Goal: Information Seeking & Learning: Learn about a topic

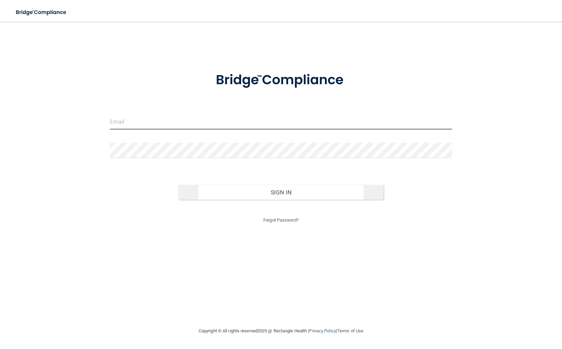
type input "[EMAIL_ADDRESS][DOMAIN_NAME]"
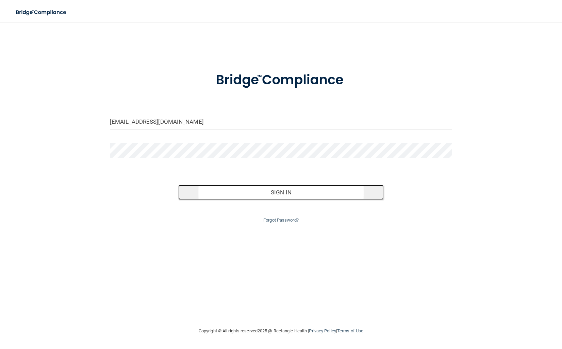
click at [276, 191] on button "Sign In" at bounding box center [280, 192] width 205 height 15
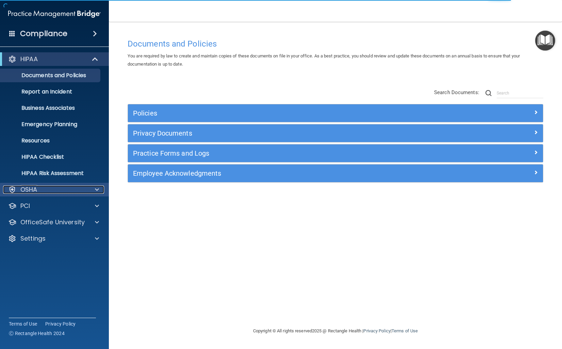
click at [97, 189] on span at bounding box center [97, 190] width 4 height 8
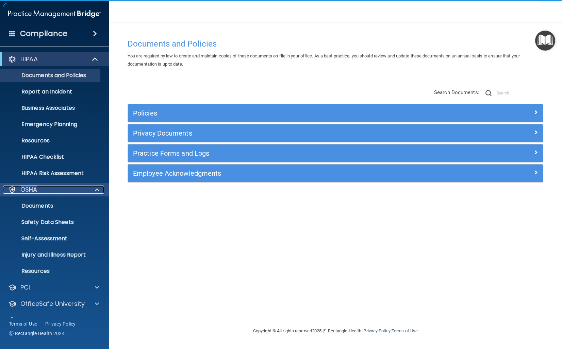
click at [97, 189] on span at bounding box center [97, 190] width 4 height 8
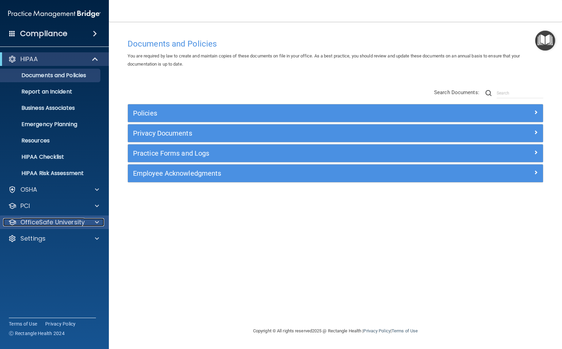
click at [99, 221] on span at bounding box center [97, 222] width 4 height 8
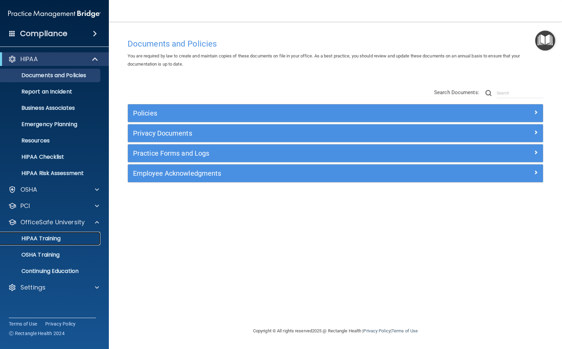
click at [49, 241] on p "HIPAA Training" at bounding box center [32, 238] width 56 height 7
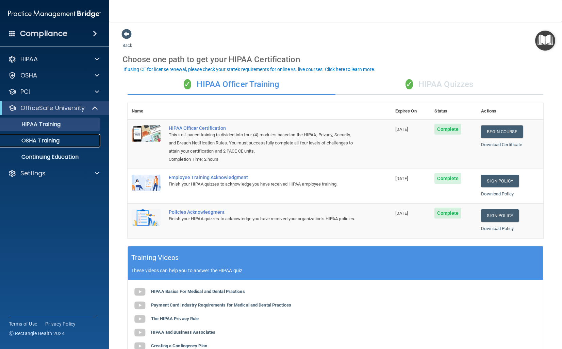
click at [60, 142] on div "OSHA Training" at bounding box center [50, 140] width 93 height 7
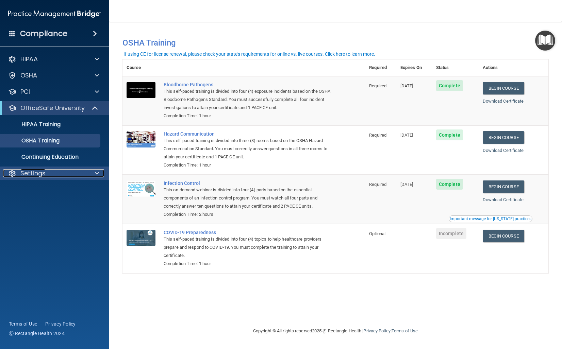
click at [96, 172] on span at bounding box center [97, 173] width 4 height 8
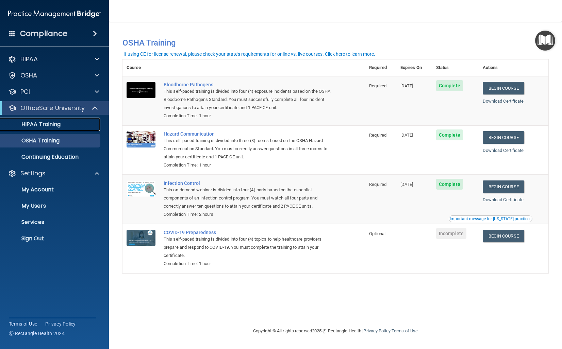
click at [39, 125] on p "HIPAA Training" at bounding box center [32, 124] width 56 height 7
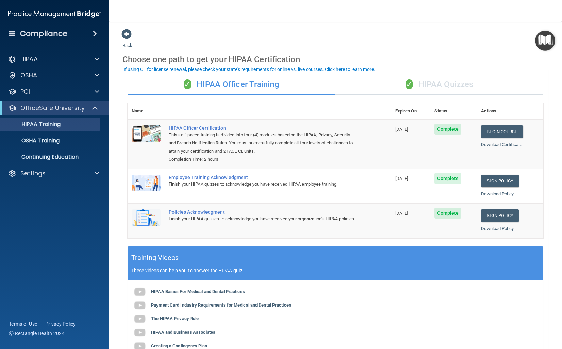
click at [405, 83] on span "✓" at bounding box center [408, 84] width 7 height 10
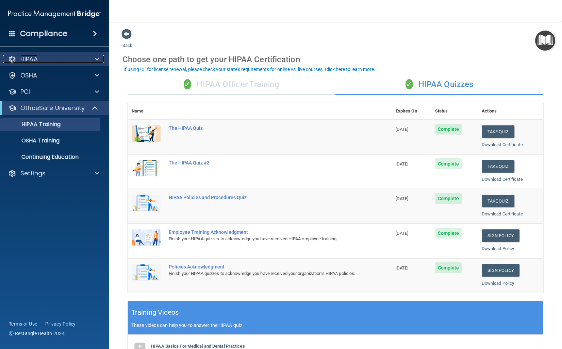
click at [34, 62] on p "HIPAA" at bounding box center [28, 59] width 17 height 8
